Goal: Find specific page/section

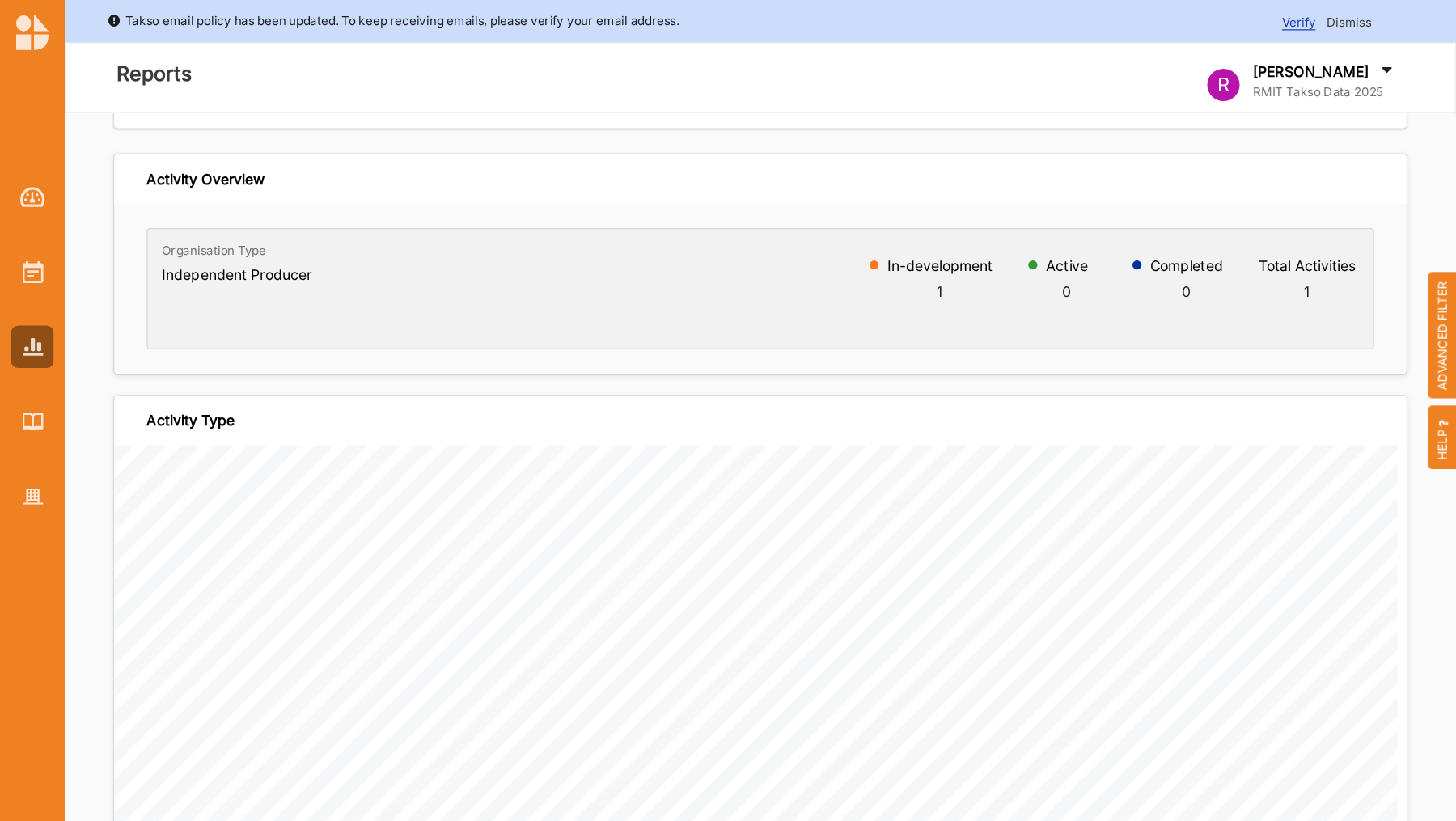
scroll to position [261, 0]
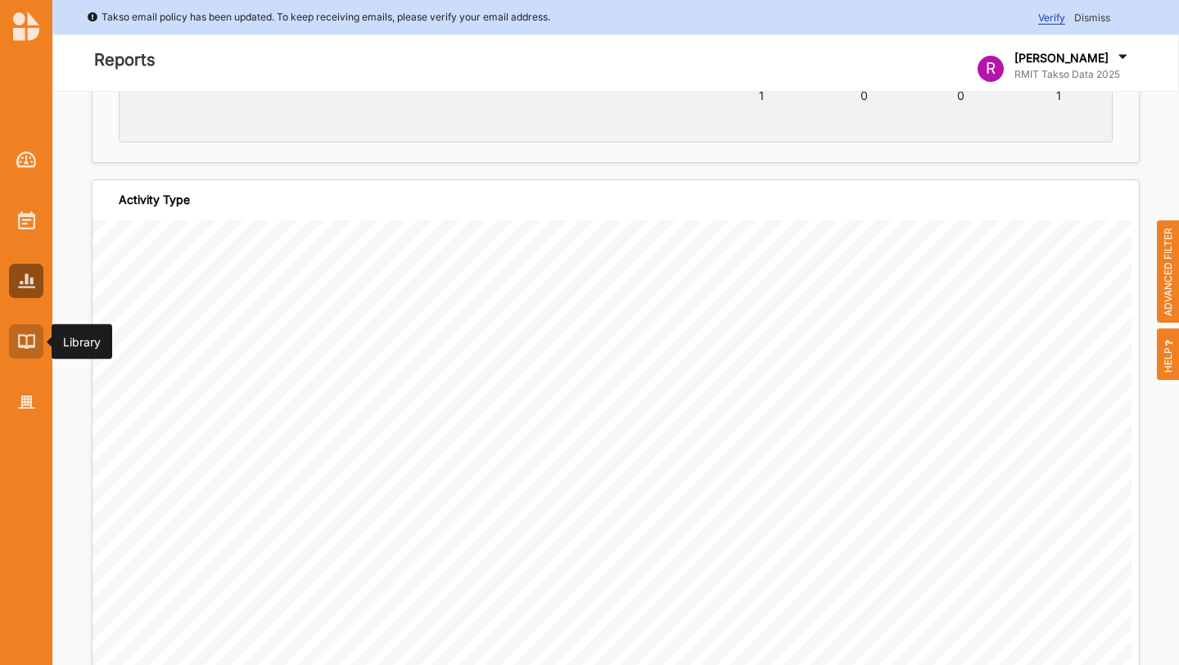
click at [29, 348] on img at bounding box center [26, 341] width 17 height 14
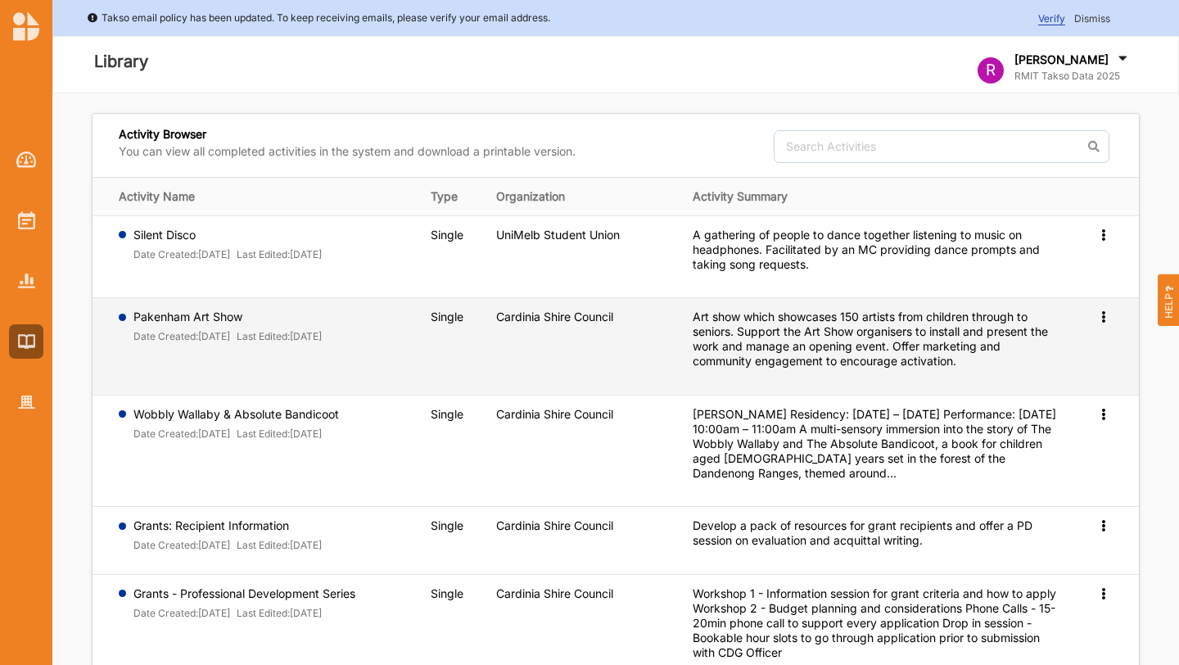
click at [1101, 239] on icon at bounding box center [1104, 233] width 14 height 11
click at [1088, 336] on span "Preview" at bounding box center [1077, 343] width 43 height 14
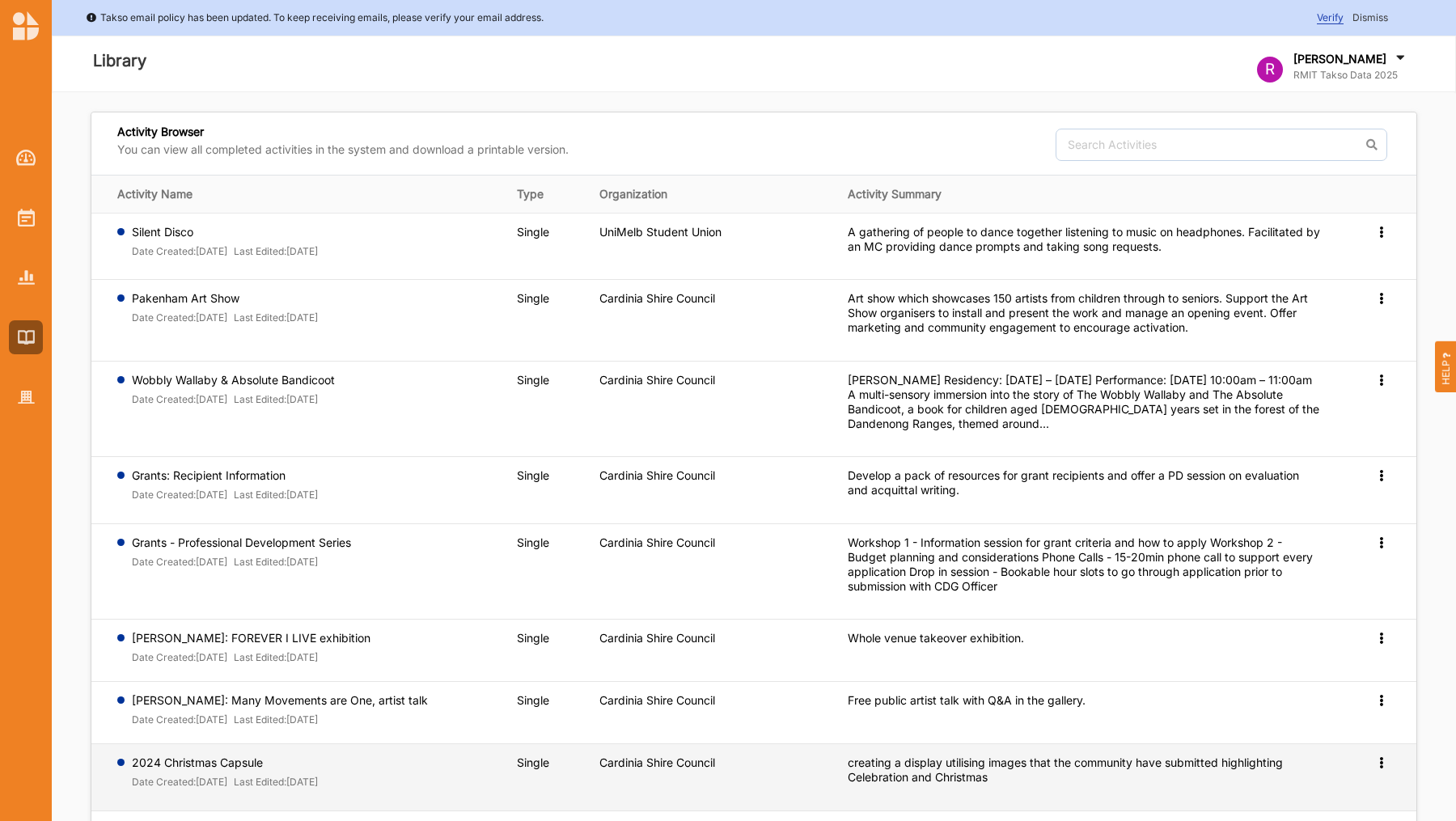
scroll to position [251, 0]
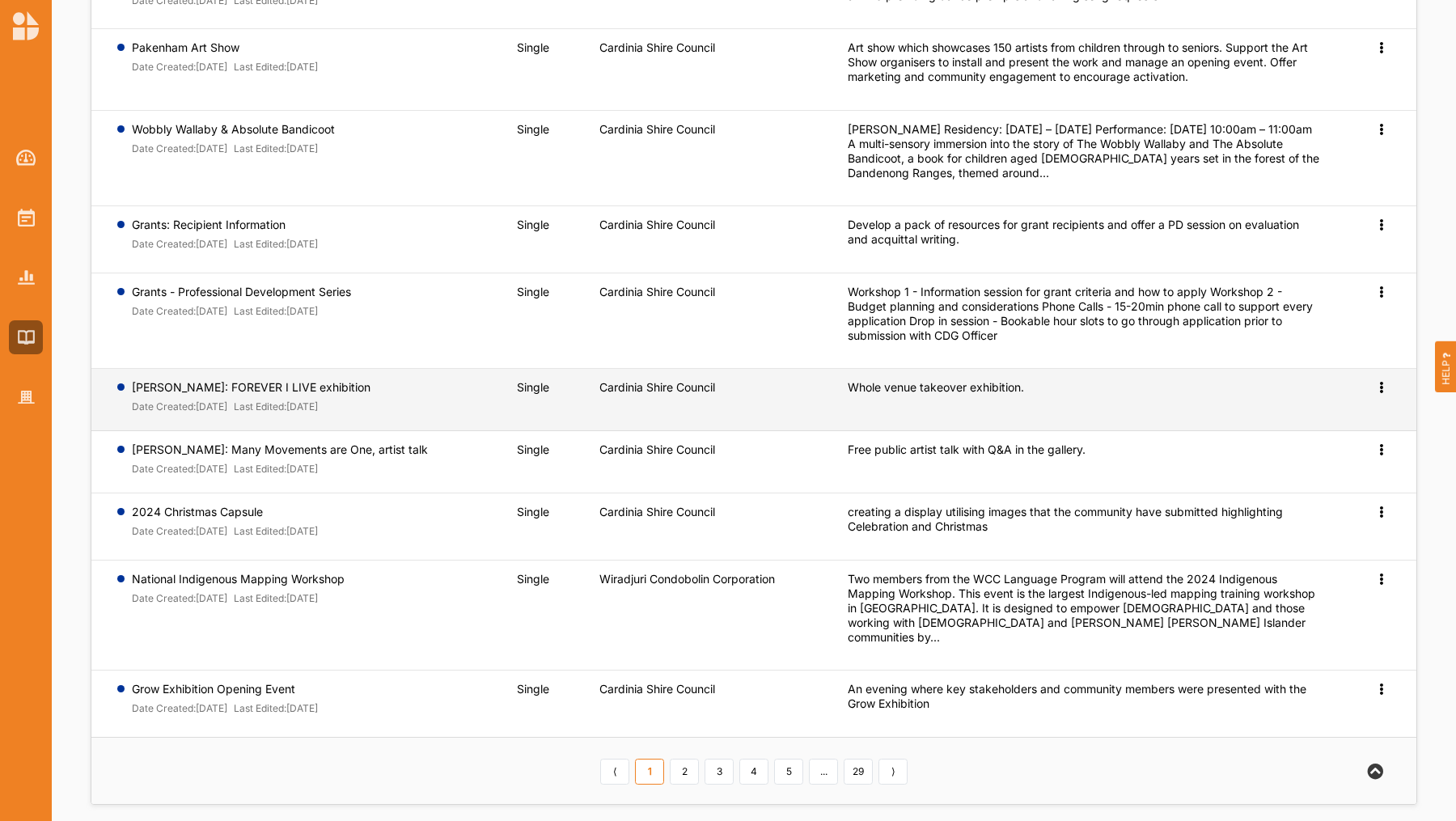
click at [1164, 407] on span "Preview" at bounding box center [1354, 413] width 42 height 14
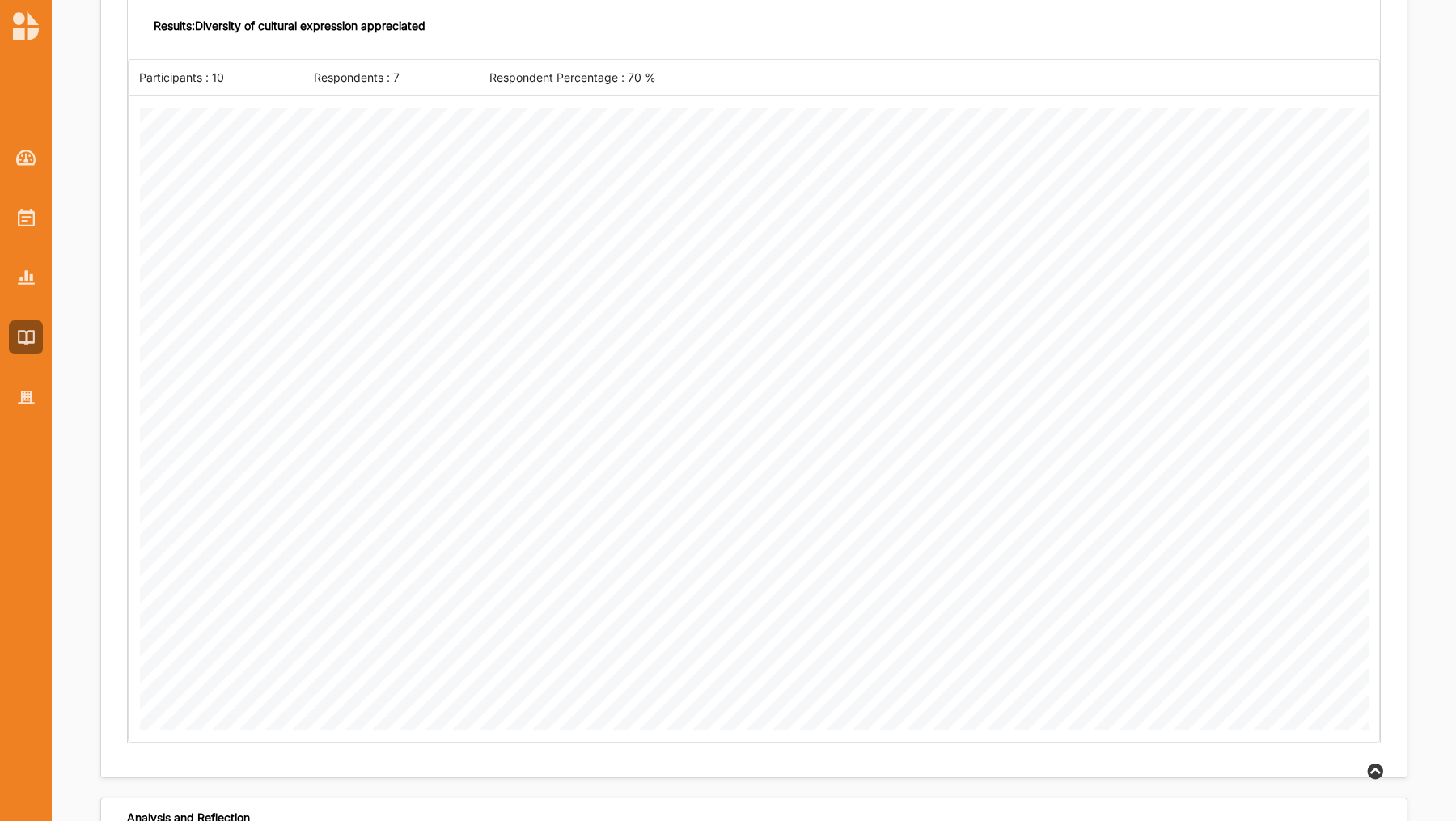
scroll to position [2418, 0]
